Goal: Transaction & Acquisition: Book appointment/travel/reservation

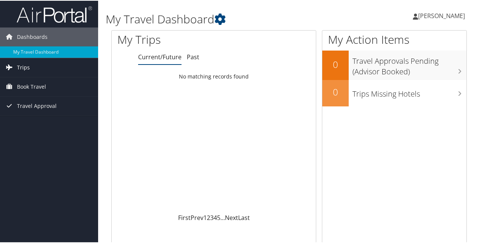
click at [23, 66] on span "Trips" at bounding box center [23, 66] width 13 height 19
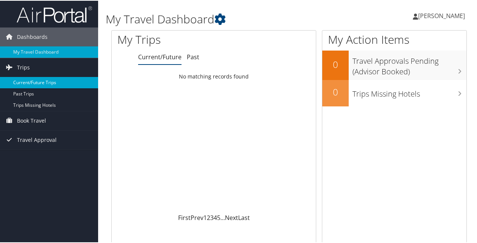
click at [32, 82] on link "Current/Future Trips" at bounding box center [49, 81] width 98 height 11
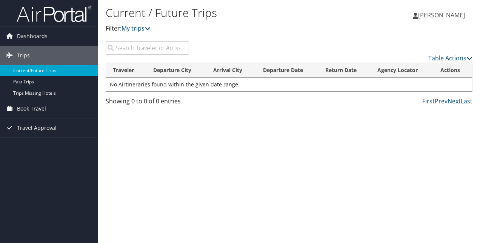
click at [30, 111] on span "Book Travel" at bounding box center [31, 108] width 29 height 19
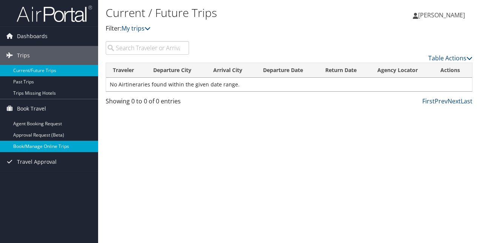
click at [34, 142] on link "Book/Manage Online Trips" at bounding box center [49, 146] width 98 height 11
click at [38, 37] on span "Dashboards" at bounding box center [32, 36] width 31 height 19
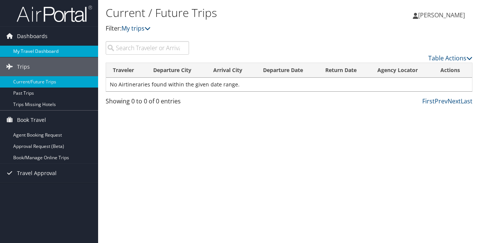
click at [41, 48] on link "My Travel Dashboard" at bounding box center [49, 51] width 98 height 11
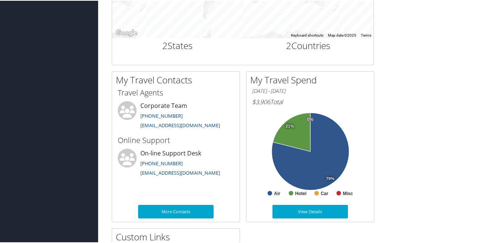
scroll to position [343, 0]
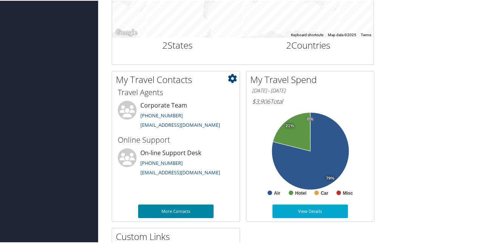
click at [175, 211] on link "More Contacts" at bounding box center [175, 211] width 75 height 14
